Goal: Transaction & Acquisition: Purchase product/service

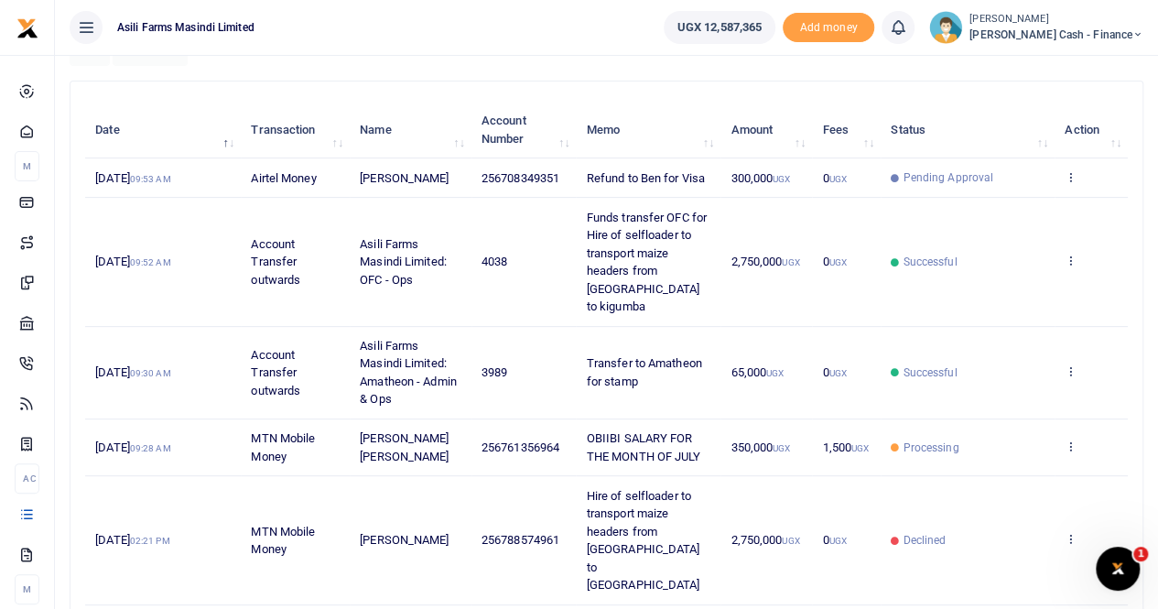
click at [529, 185] on span "256708349351" at bounding box center [521, 178] width 78 height 14
click at [588, 178] on span "Refund to Ben for Visa" at bounding box center [646, 178] width 118 height 14
click at [639, 184] on span "Refund to Ben for Visa" at bounding box center [646, 178] width 118 height 14
click at [657, 172] on td "Refund to Ben for Visa" at bounding box center [648, 177] width 145 height 39
drag, startPoint x: 479, startPoint y: 182, endPoint x: 562, endPoint y: 188, distance: 83.5
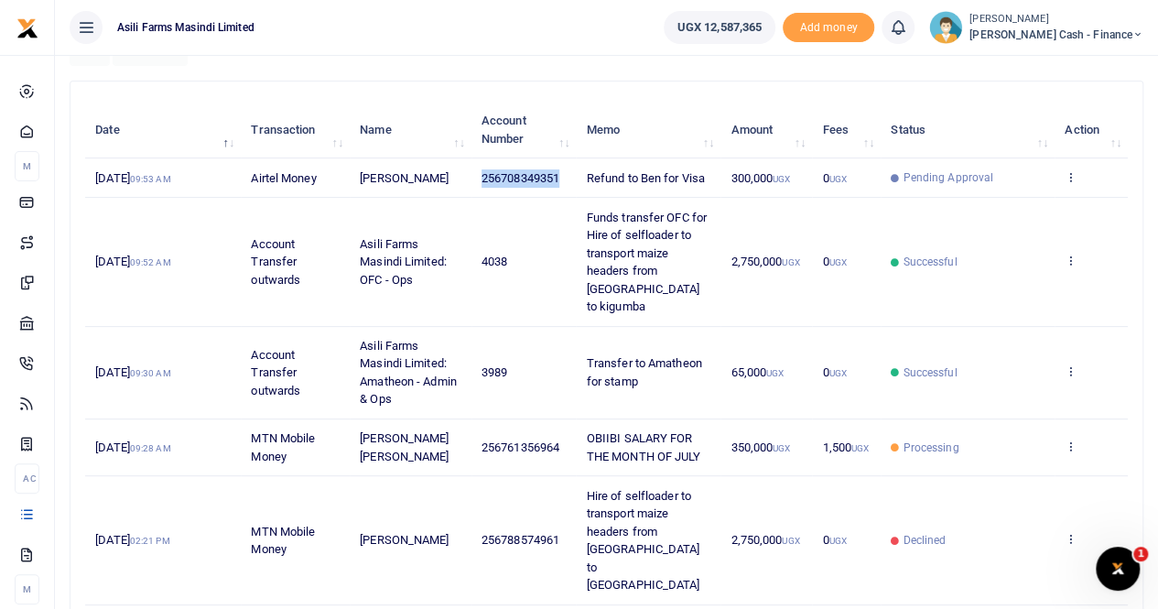
click at [562, 188] on td "256708349351" at bounding box center [524, 177] width 105 height 39
copy span "256708349351"
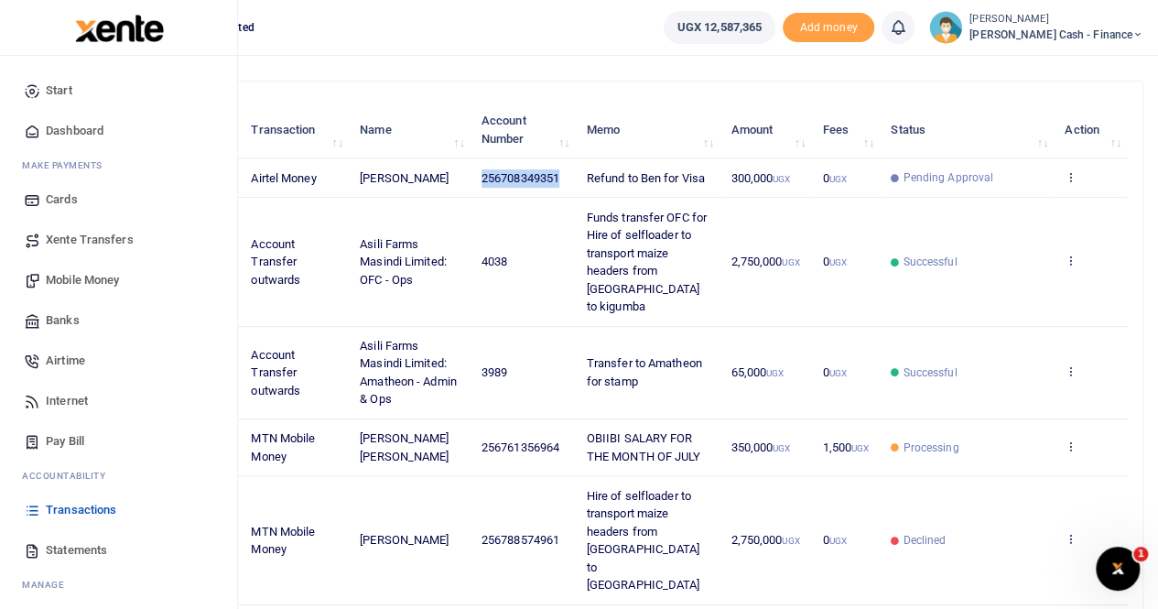
click at [76, 277] on span "Mobile Money" at bounding box center [82, 280] width 73 height 18
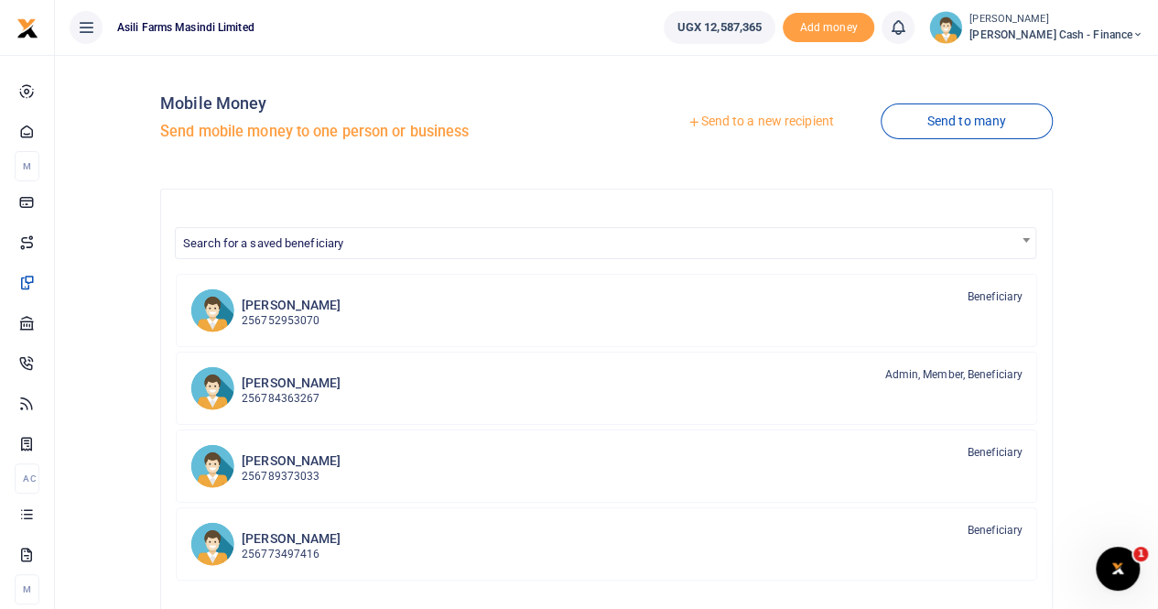
click at [734, 121] on link "Send to a new recipient" at bounding box center [760, 121] width 239 height 33
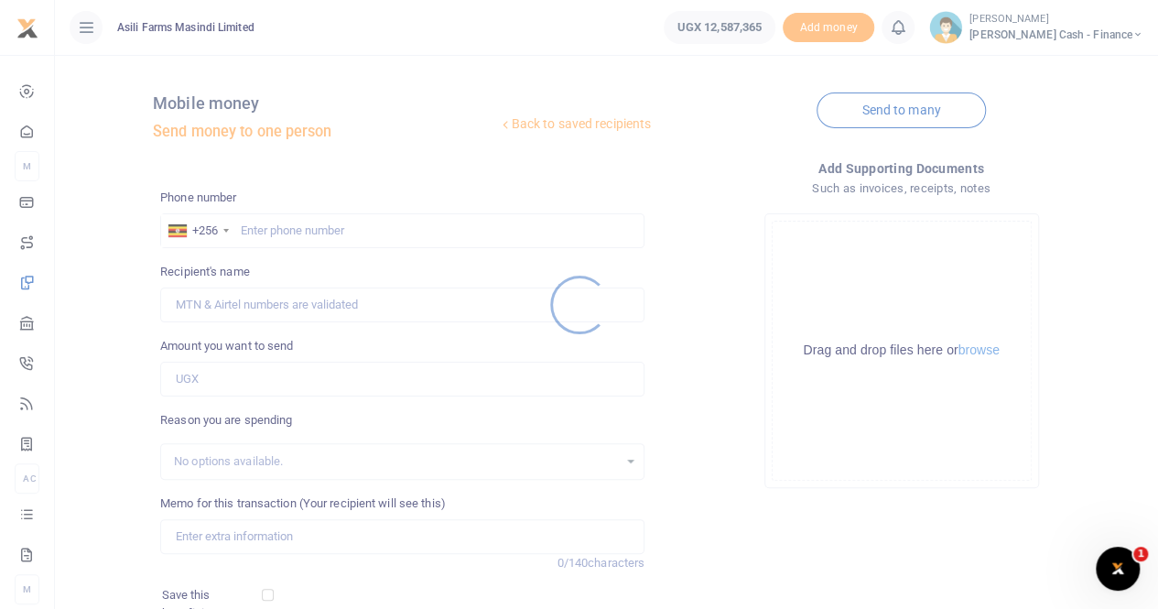
click at [265, 230] on div at bounding box center [579, 304] width 1158 height 609
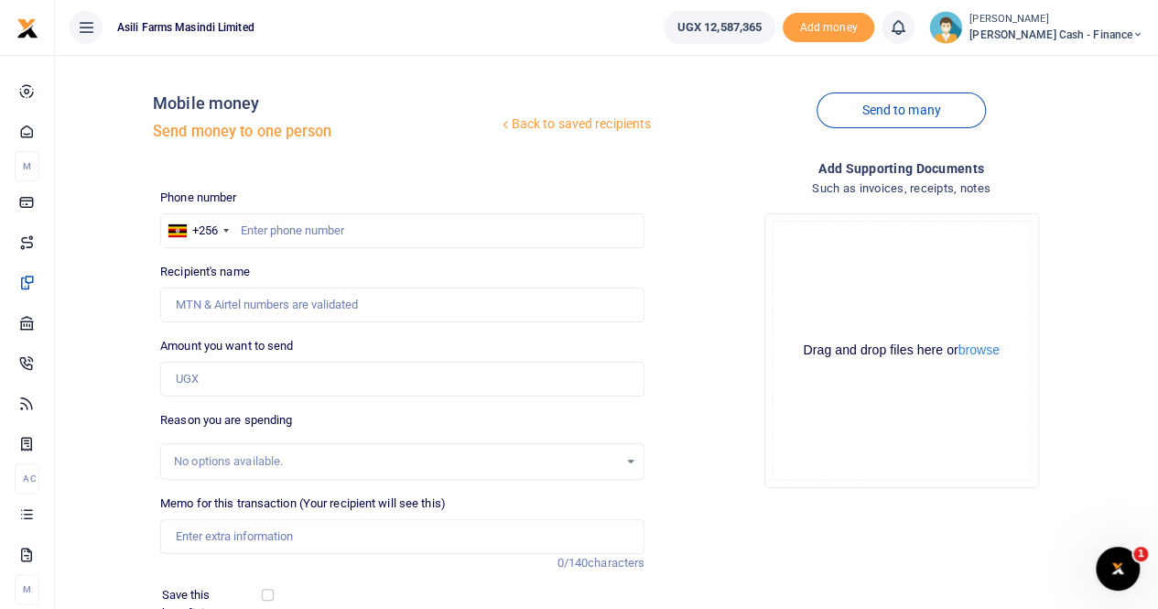
click at [262, 228] on div at bounding box center [579, 304] width 1158 height 609
click at [245, 228] on input "text" at bounding box center [402, 230] width 484 height 35
paste input "256708349351"
type input "256708349351"
click at [224, 371] on input "Amount you want to send" at bounding box center [402, 379] width 484 height 35
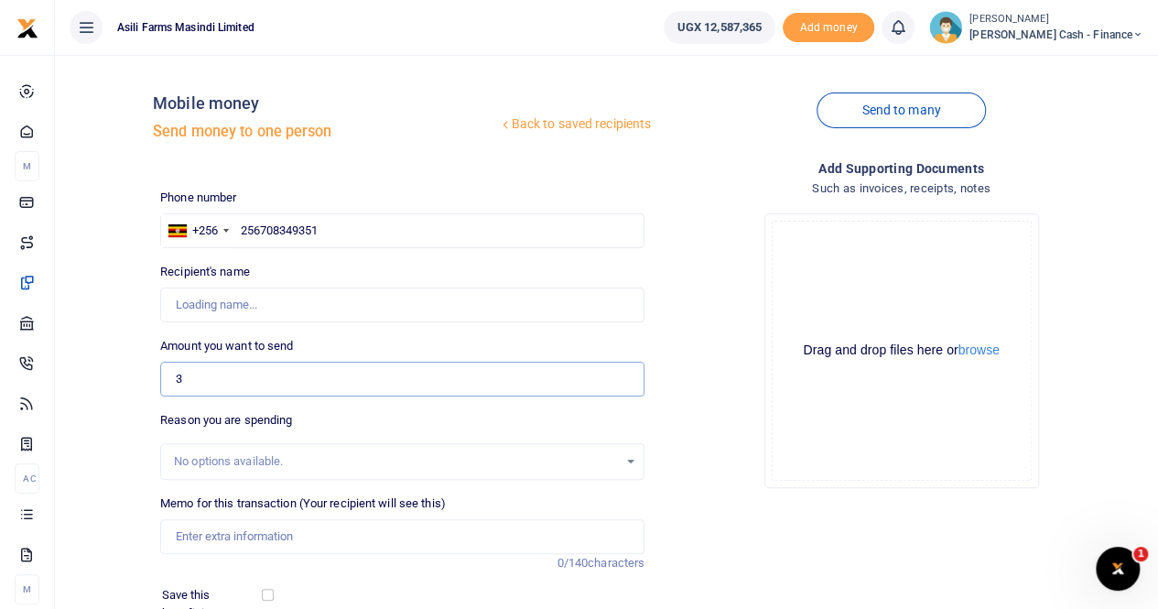
type input "300,000"
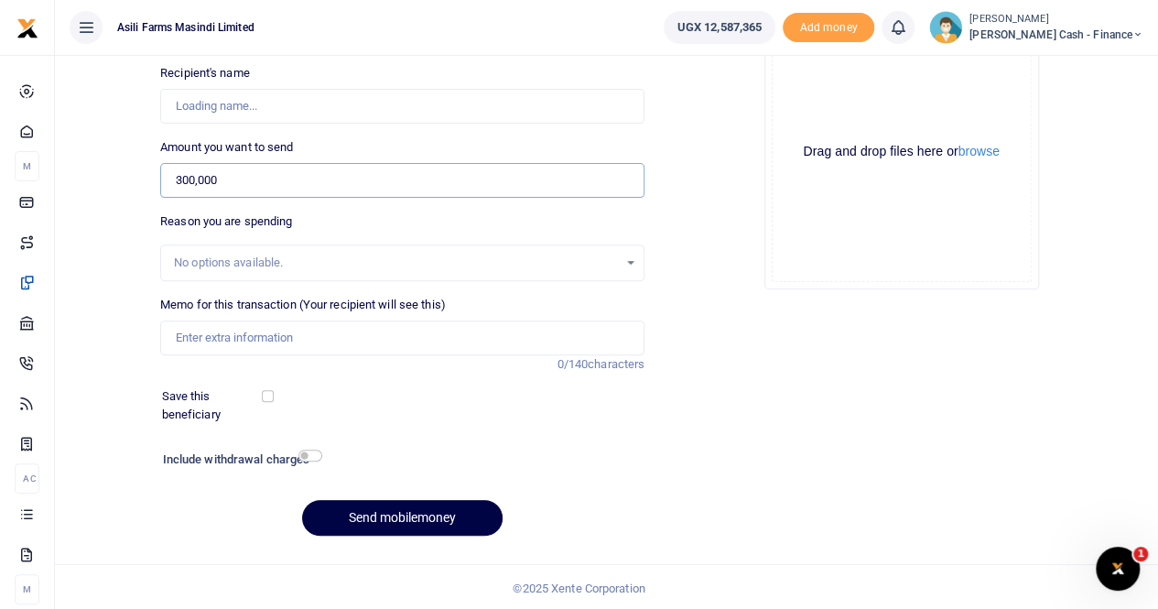
scroll to position [200, 0]
click at [238, 330] on input "Memo for this transaction (Your recipient will see this)" at bounding box center [402, 337] width 484 height 35
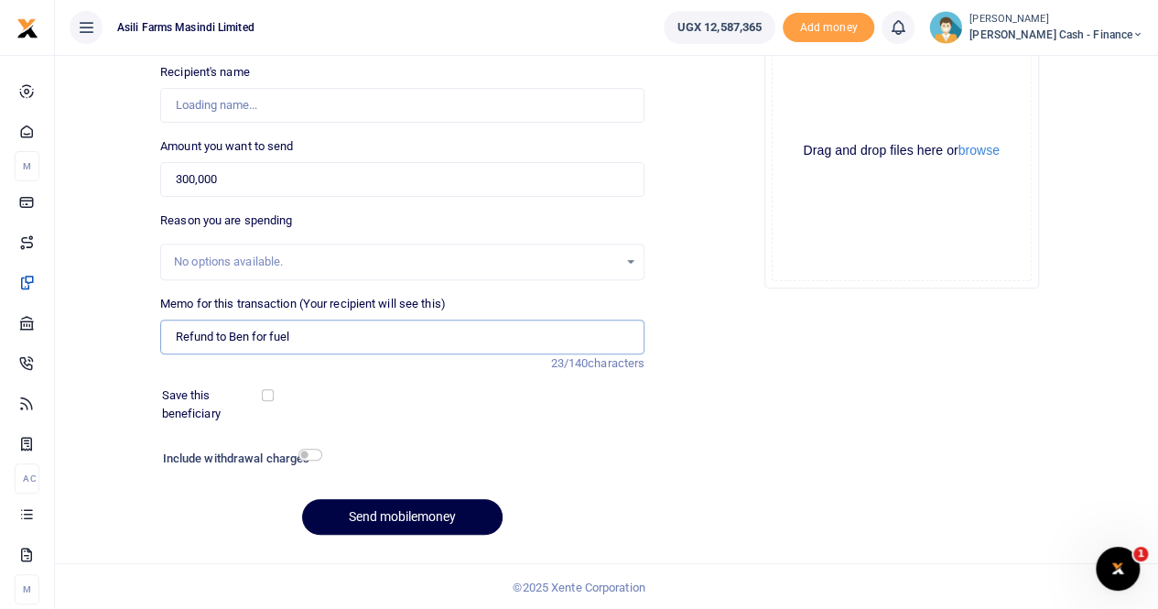
type input "Refund to Ben for fuel"
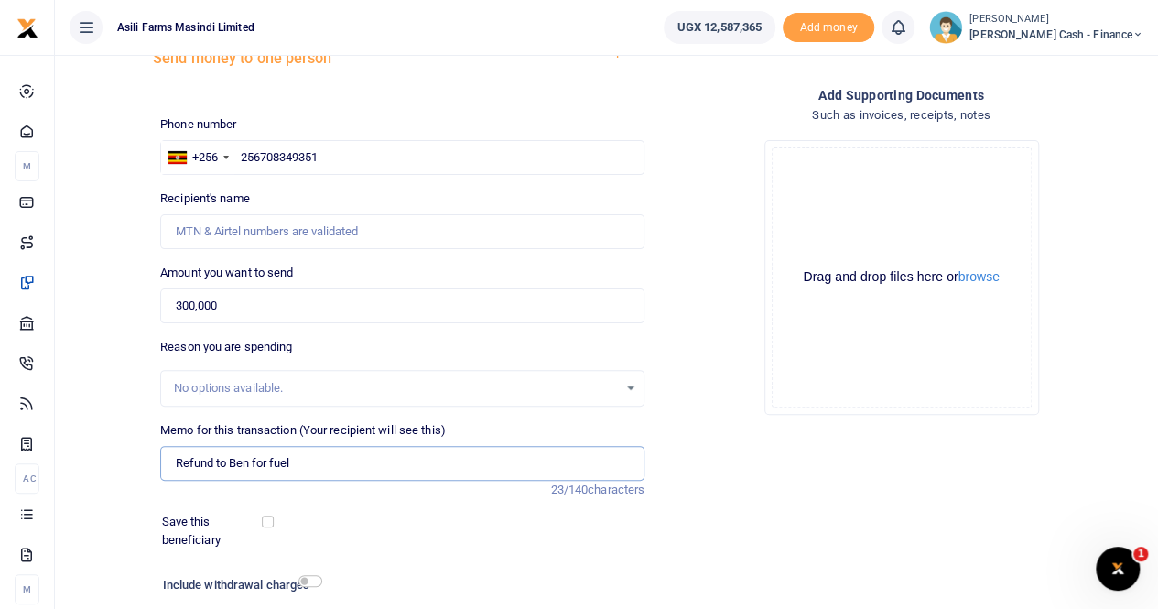
scroll to position [0, 0]
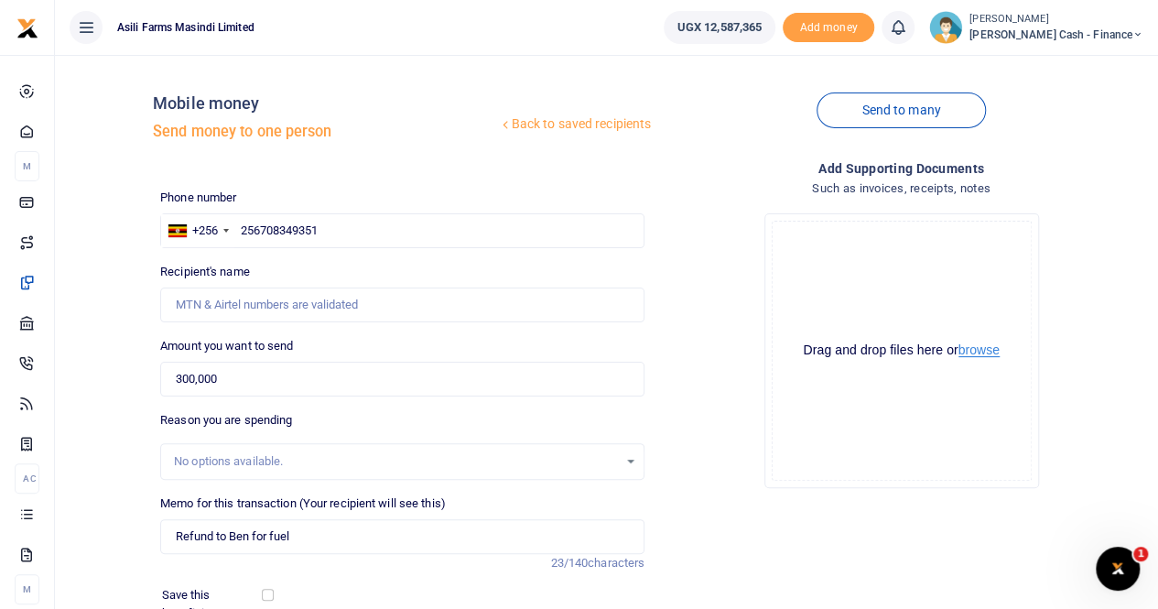
click at [973, 350] on button "browse" at bounding box center [979, 350] width 41 height 14
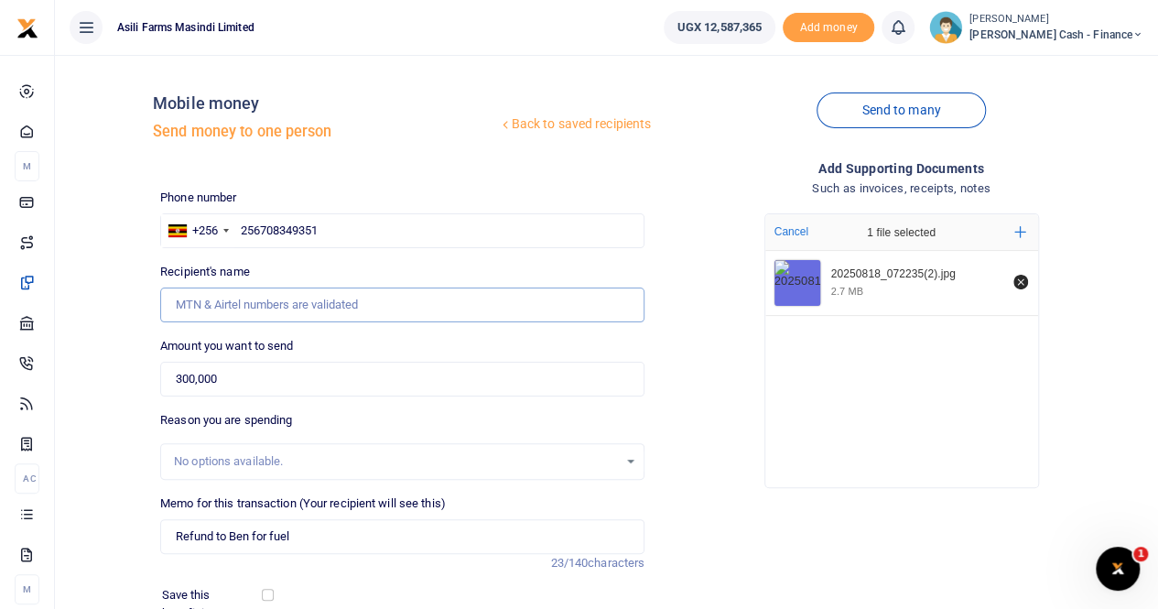
click at [286, 308] on input "Recipient's name" at bounding box center [402, 305] width 484 height 35
click at [293, 299] on input "Recipient's name" at bounding box center [402, 305] width 484 height 35
click at [258, 233] on input "256708349351" at bounding box center [402, 230] width 484 height 35
type input "0708349351"
click at [309, 313] on input "Recipient's name" at bounding box center [402, 305] width 484 height 35
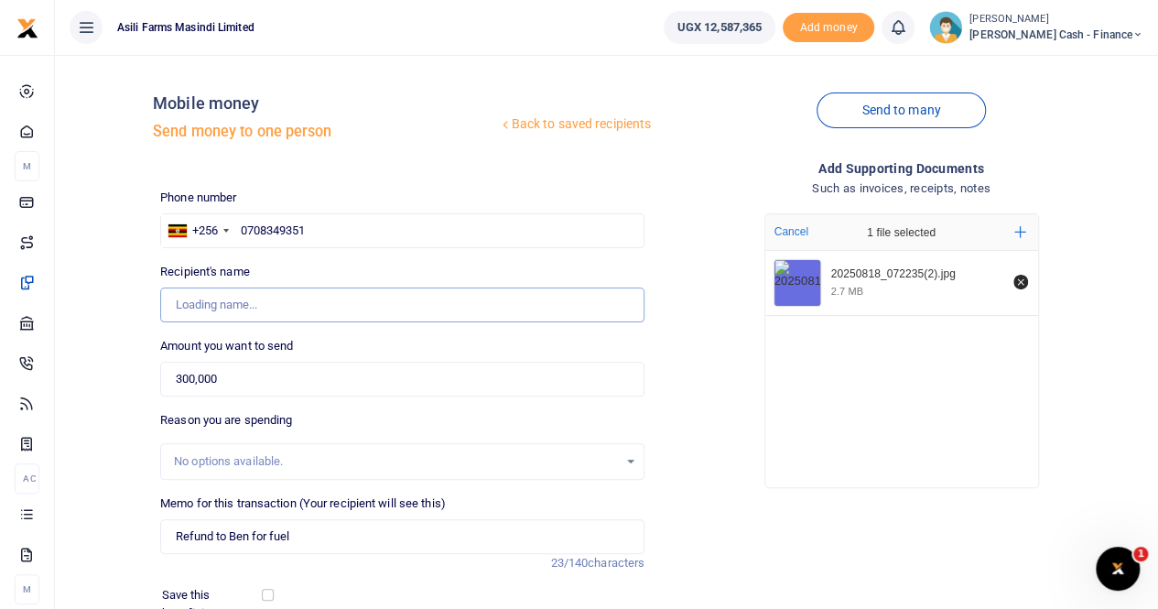
click at [343, 306] on input "Recipient's name" at bounding box center [402, 305] width 484 height 35
click at [382, 221] on input "0708349351" at bounding box center [402, 230] width 484 height 35
type input "[PERSON_NAME]"
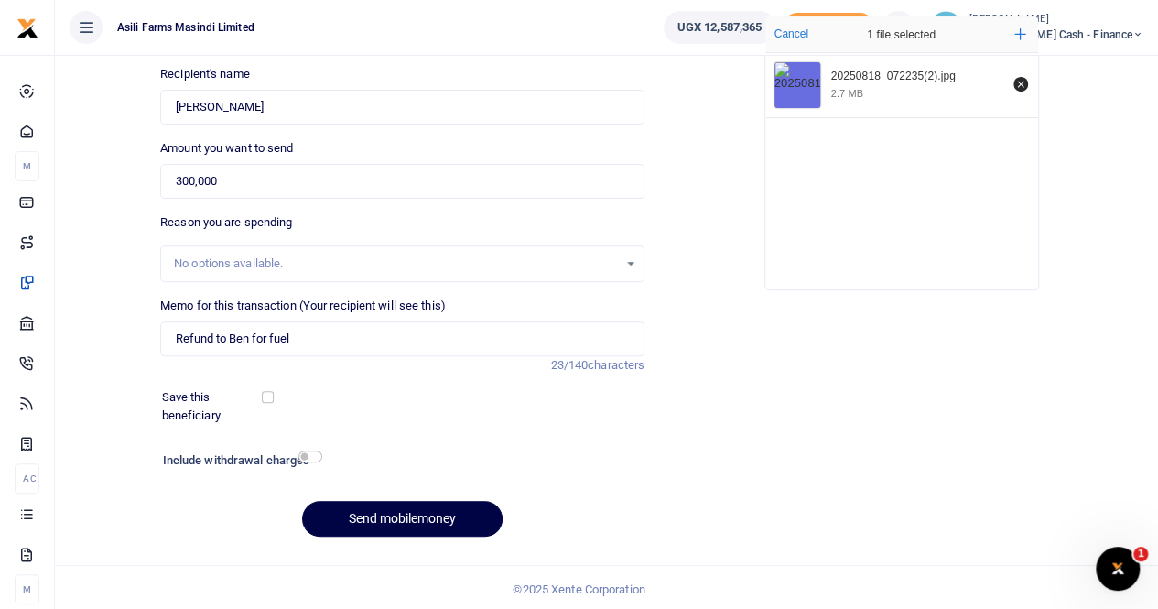
scroll to position [200, 0]
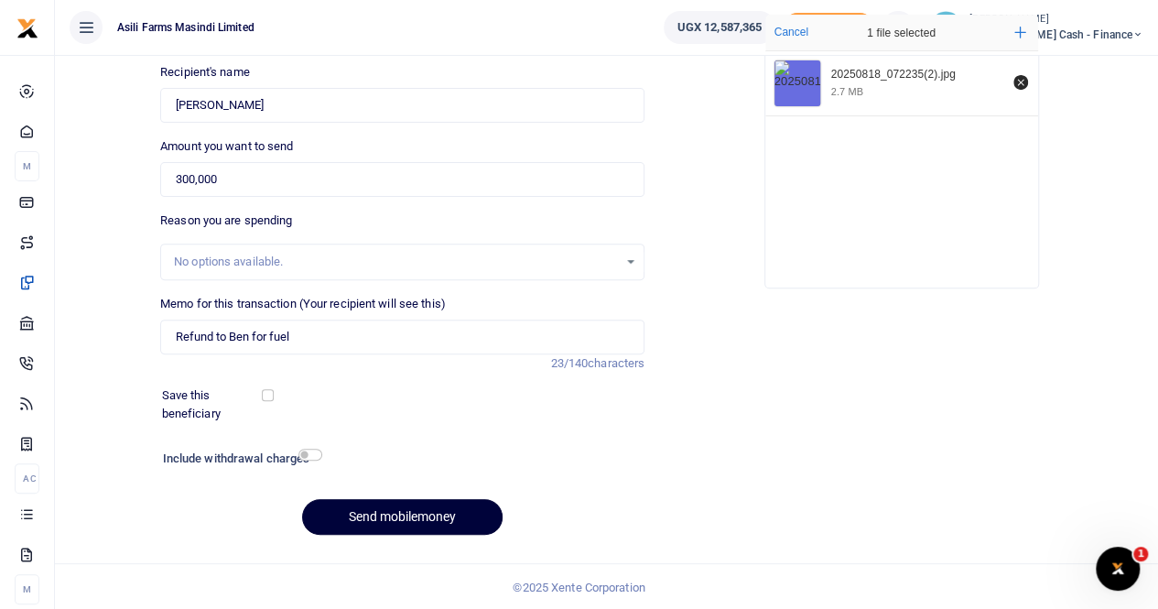
click at [395, 510] on button "Send mobilemoney" at bounding box center [402, 517] width 201 height 36
